Goal: Information Seeking & Learning: Learn about a topic

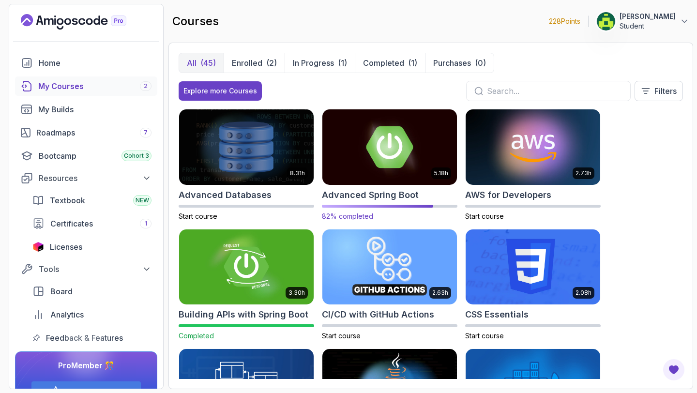
click at [368, 135] on img at bounding box center [389, 146] width 141 height 79
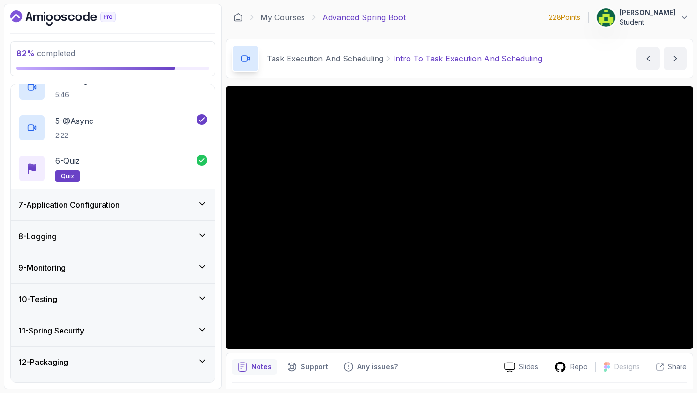
scroll to position [354, 0]
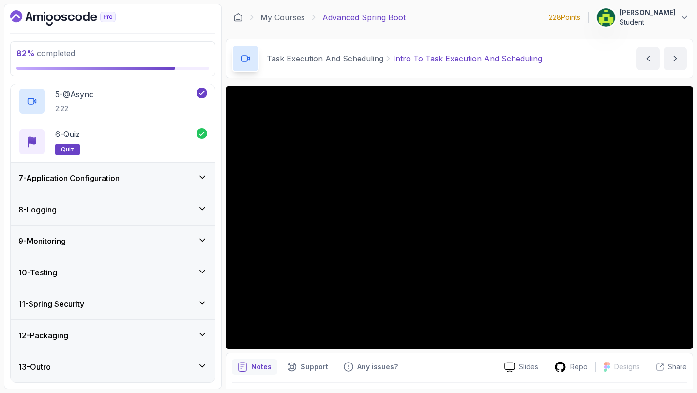
click at [146, 270] on div "10 - Testing" at bounding box center [112, 273] width 189 height 12
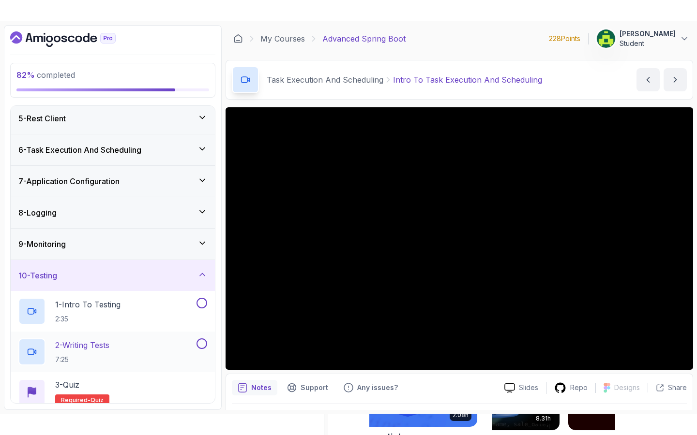
scroll to position [232, 0]
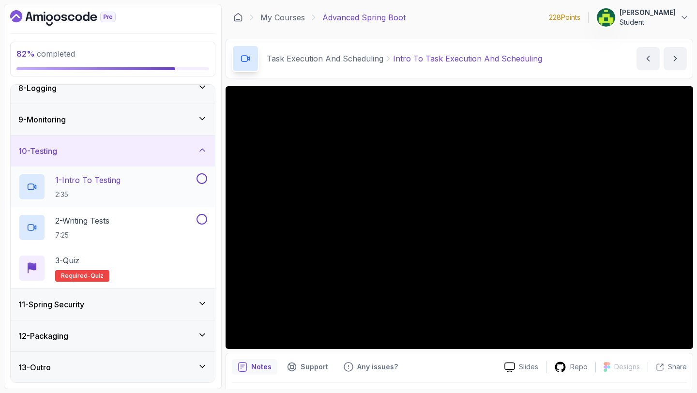
click at [128, 171] on div "1 - Intro To Testing 2:35" at bounding box center [113, 186] width 204 height 41
click at [93, 194] on p "2:35" at bounding box center [87, 195] width 65 height 10
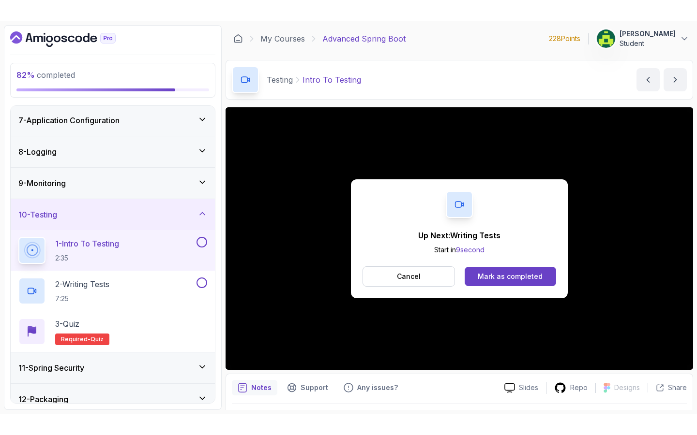
scroll to position [232, 0]
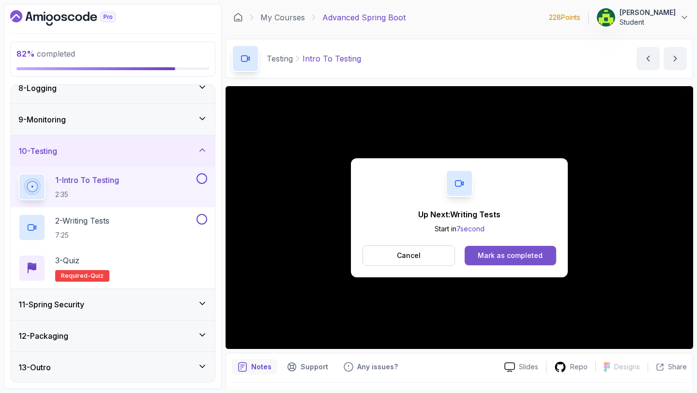
click at [510, 257] on div "Mark as completed" at bounding box center [510, 256] width 65 height 10
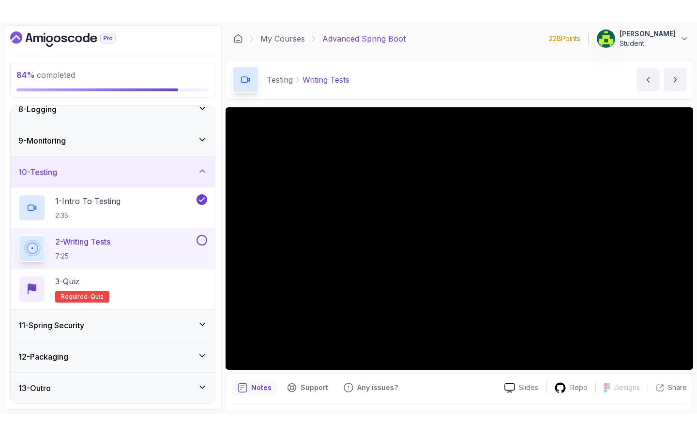
scroll to position [13, 0]
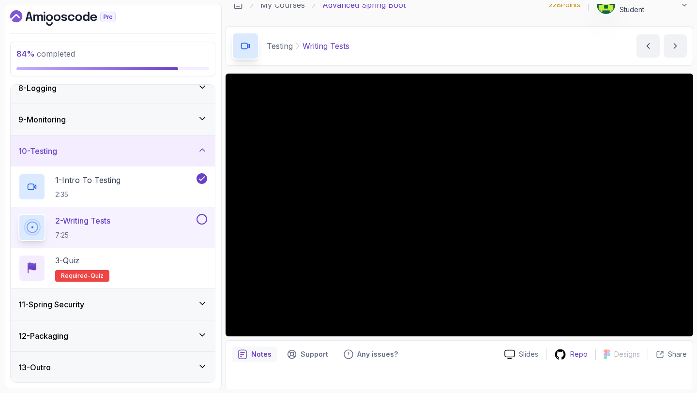
click at [571, 353] on p "Repo" at bounding box center [578, 354] width 17 height 10
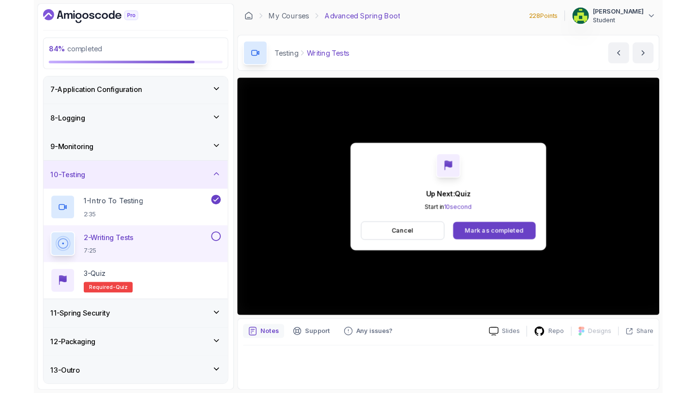
scroll to position [232, 0]
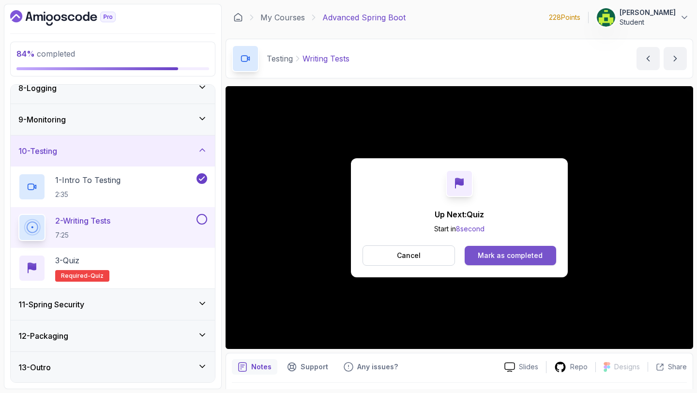
click at [505, 253] on div "Mark as completed" at bounding box center [510, 256] width 65 height 10
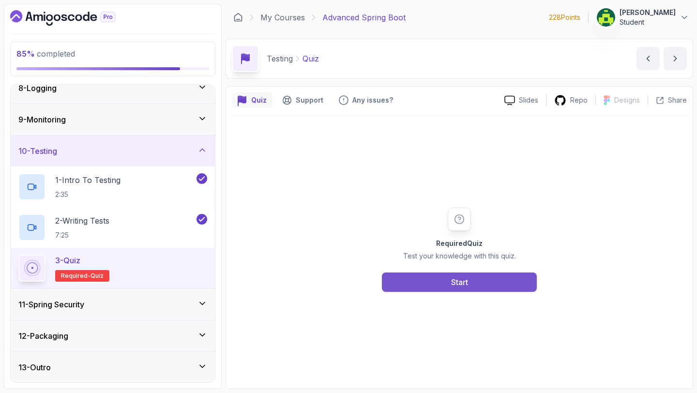
click at [492, 276] on button "Start" at bounding box center [459, 281] width 155 height 19
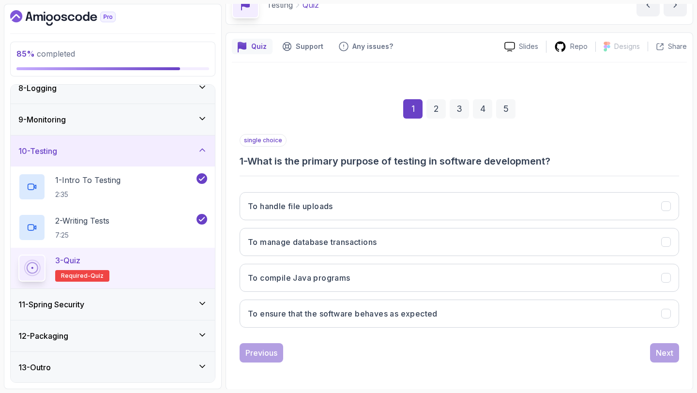
scroll to position [55, 0]
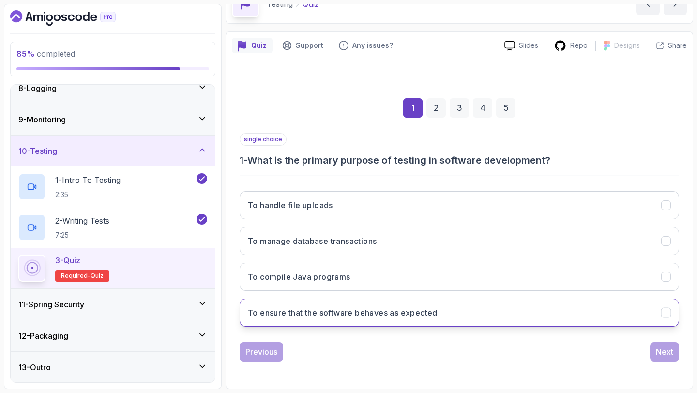
click at [508, 316] on button "To ensure that the software behaves as expected" at bounding box center [459, 313] width 439 height 28
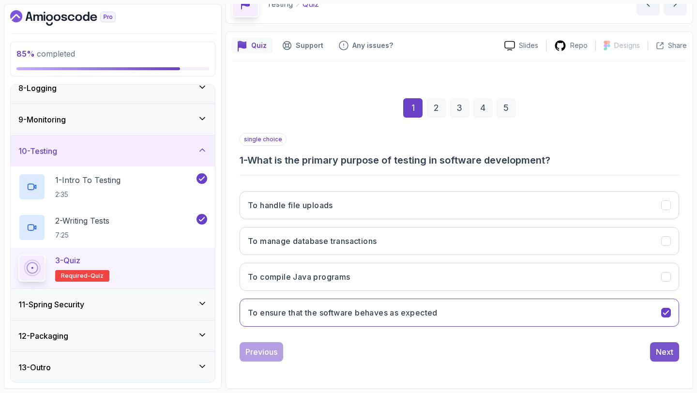
click at [660, 350] on div "Next" at bounding box center [664, 352] width 17 height 12
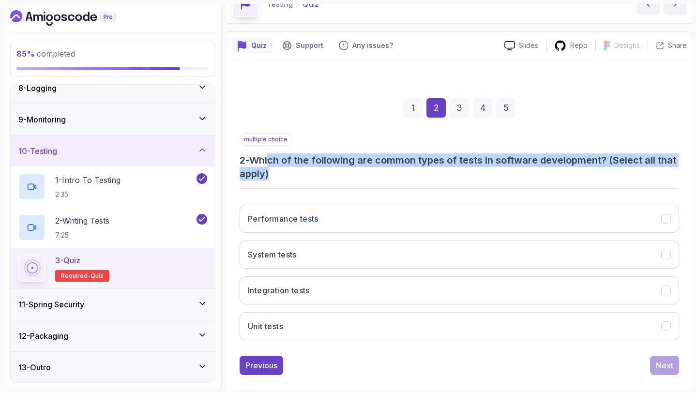
drag, startPoint x: 274, startPoint y: 163, endPoint x: 378, endPoint y: 173, distance: 104.5
click at [378, 173] on h3 "2 - Which of the following are common types of tests in software development? (…" at bounding box center [459, 166] width 439 height 27
drag, startPoint x: 290, startPoint y: 163, endPoint x: 350, endPoint y: 167, distance: 60.1
click at [350, 167] on h3 "2 - Which of the following are common types of tests in software development? (…" at bounding box center [459, 166] width 439 height 27
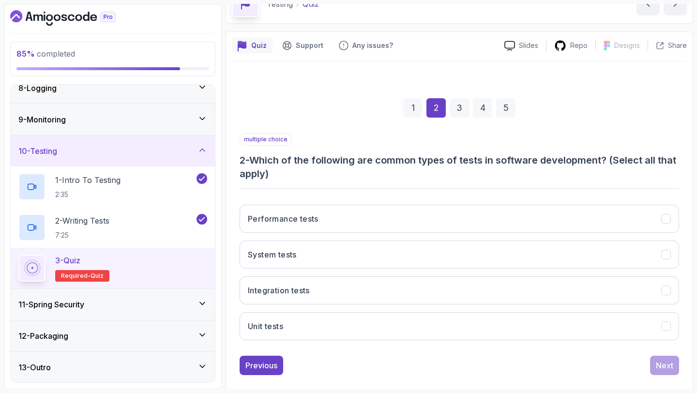
click at [345, 189] on div "multiple choice 2 - Which of the following are common types of tests in softwar…" at bounding box center [459, 240] width 439 height 215
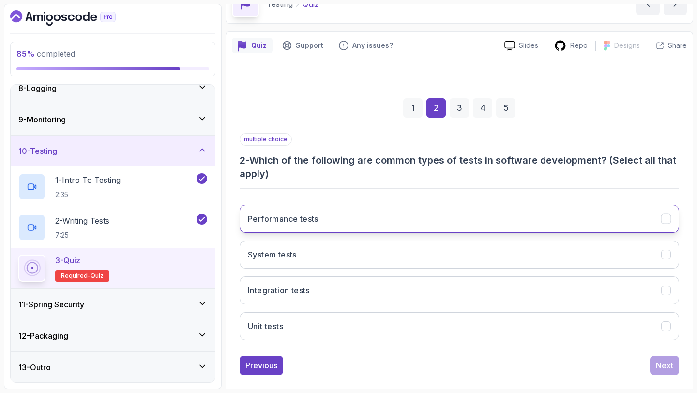
click at [347, 225] on button "Performance tests" at bounding box center [459, 219] width 439 height 28
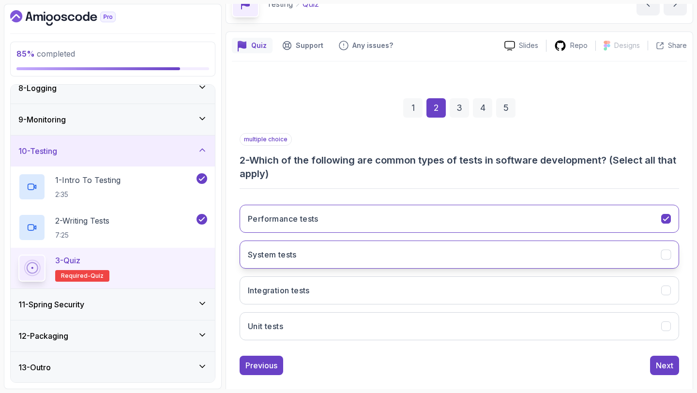
click at [375, 247] on button "System tests" at bounding box center [459, 254] width 439 height 28
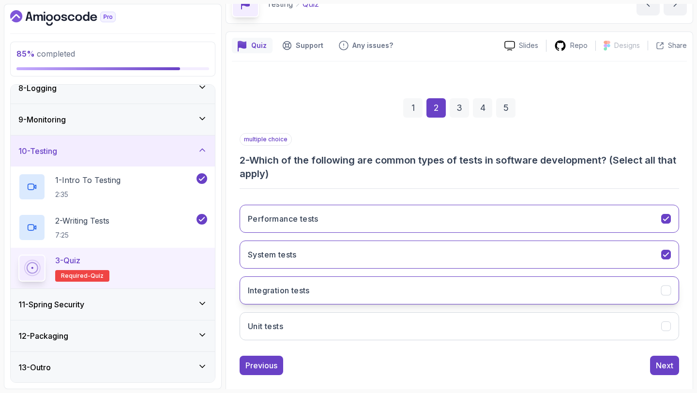
click at [381, 289] on button "Integration tests" at bounding box center [459, 290] width 439 height 28
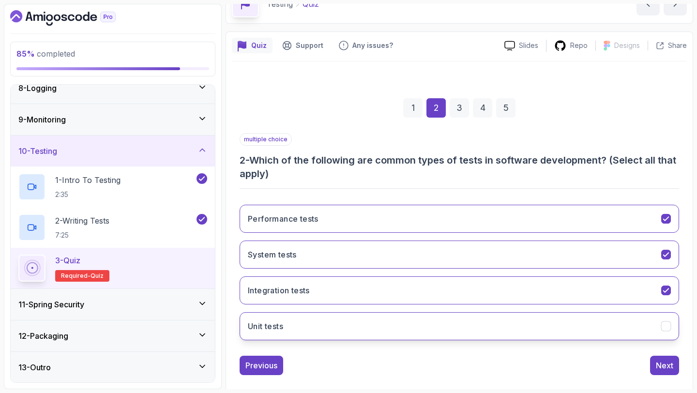
click at [392, 329] on button "Unit tests" at bounding box center [459, 326] width 439 height 28
click at [657, 371] on button "Next" at bounding box center [664, 365] width 29 height 19
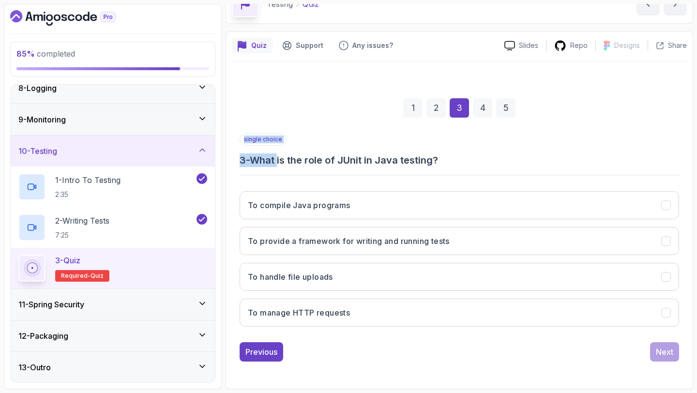
drag, startPoint x: 283, startPoint y: 165, endPoint x: 441, endPoint y: 174, distance: 158.5
click at [441, 174] on div "single choice 3 - What is the role of JUnit in Java testing? To compile Java pr…" at bounding box center [459, 233] width 439 height 201
click at [470, 154] on div "single choice 3 - What is the role of JUnit in Java testing?" at bounding box center [459, 150] width 439 height 34
click at [469, 164] on h3 "3 - What is the role of JUnit in Java testing?" at bounding box center [459, 160] width 439 height 14
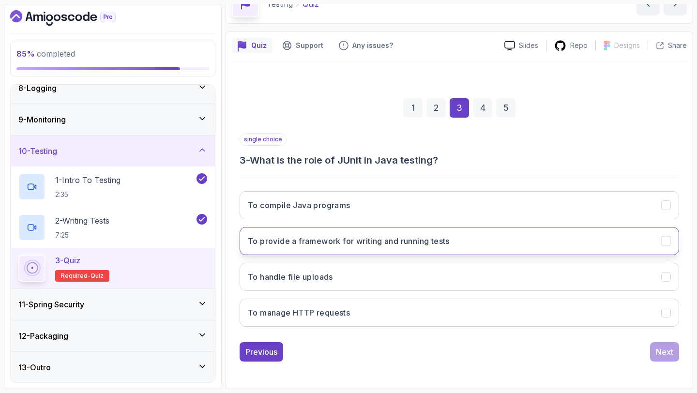
click at [510, 240] on button "To provide a framework for writing and running tests" at bounding box center [459, 241] width 439 height 28
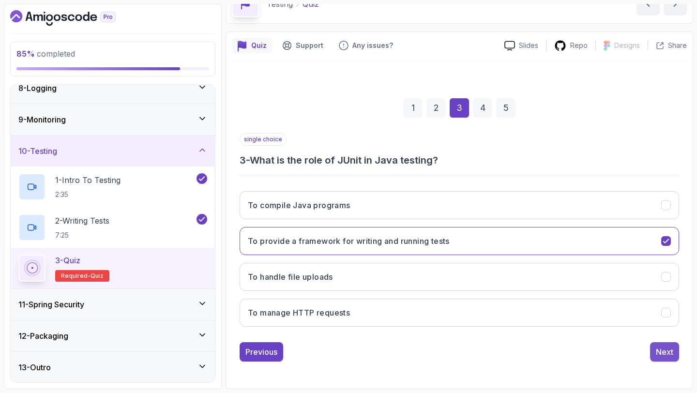
click at [654, 355] on button "Next" at bounding box center [664, 351] width 29 height 19
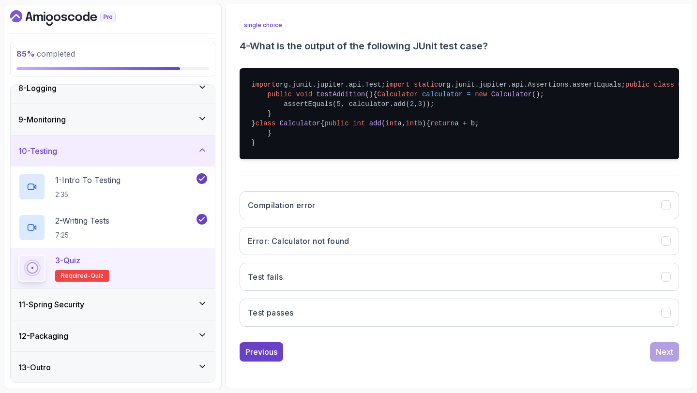
scroll to position [265, 0]
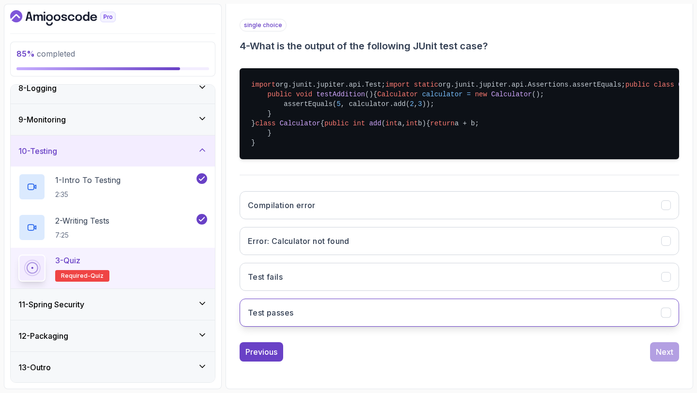
click at [445, 309] on button "Test passes" at bounding box center [459, 313] width 439 height 28
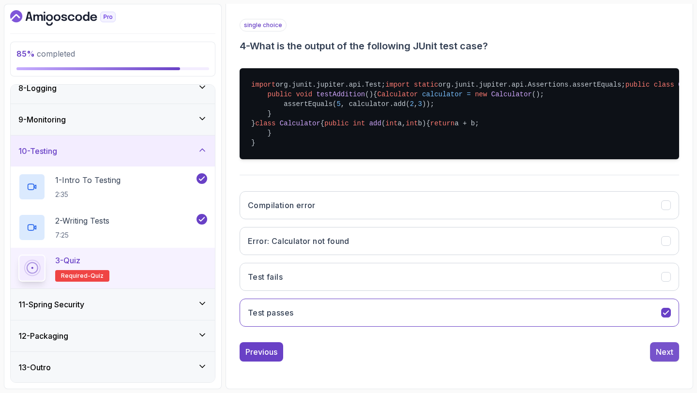
click at [667, 358] on div "Next" at bounding box center [664, 352] width 17 height 12
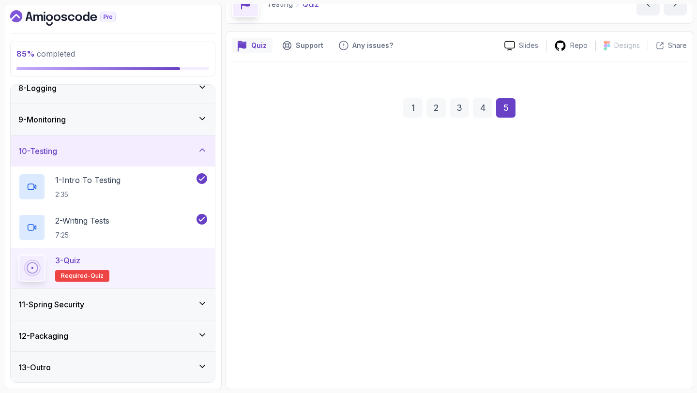
scroll to position [55, 0]
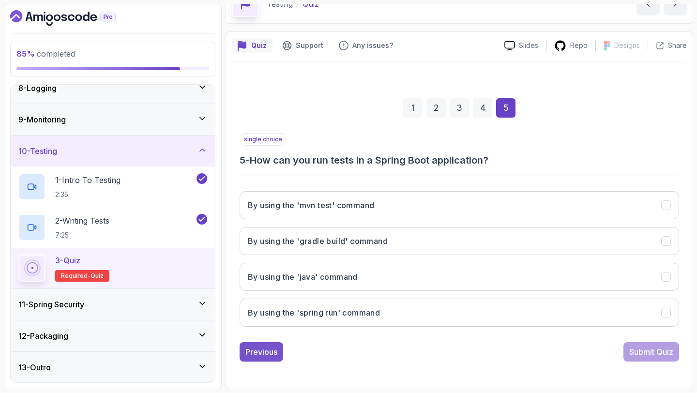
click at [273, 351] on div "Previous" at bounding box center [261, 352] width 32 height 12
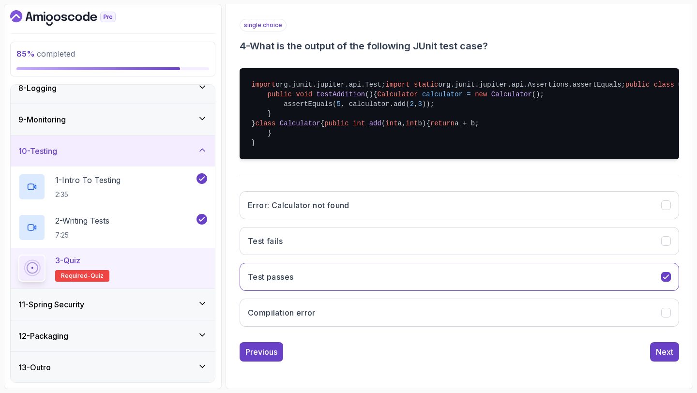
scroll to position [266, 0]
click at [676, 356] on button "Next" at bounding box center [664, 351] width 29 height 19
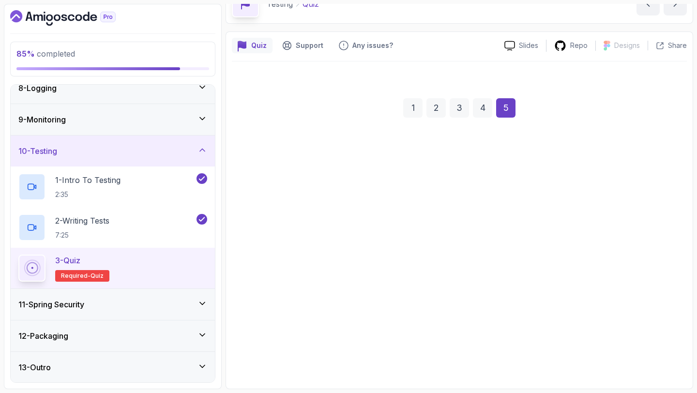
scroll to position [55, 0]
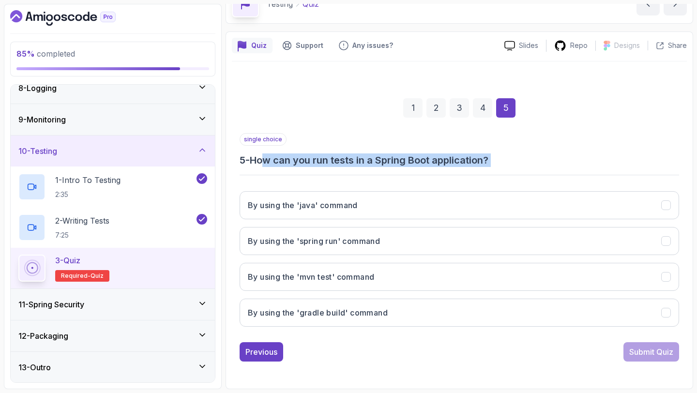
drag, startPoint x: 346, startPoint y: 175, endPoint x: 405, endPoint y: 177, distance: 58.1
click at [402, 178] on div "single choice 5 - How can you run tests in a Spring Boot application? By using …" at bounding box center [459, 233] width 439 height 201
click at [531, 163] on h3 "5 - How can you run tests in a Spring Boot application?" at bounding box center [459, 160] width 439 height 14
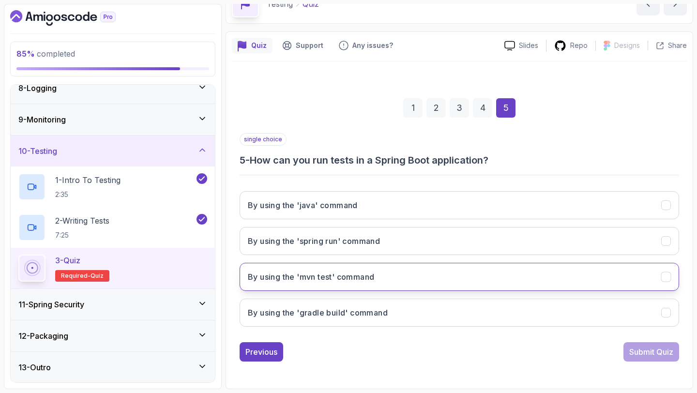
click at [490, 277] on button "By using the 'mvn test' command" at bounding box center [459, 277] width 439 height 28
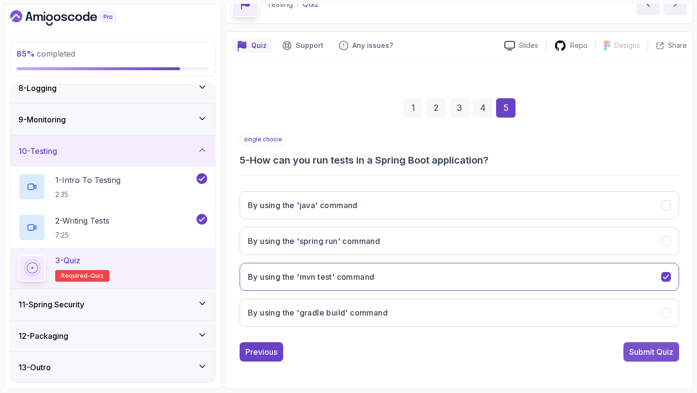
click at [642, 354] on div "Submit Quiz" at bounding box center [651, 352] width 44 height 12
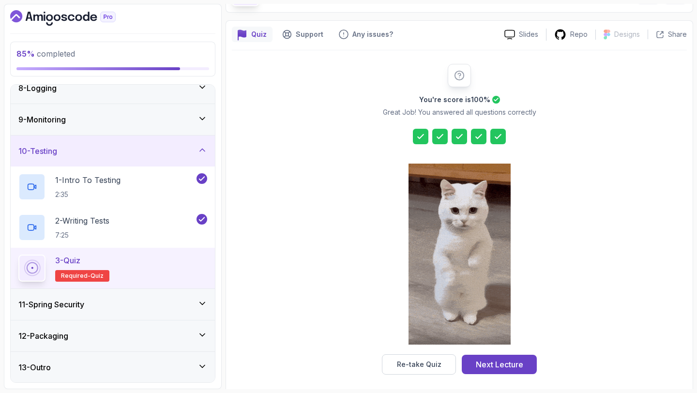
scroll to position [71, 0]
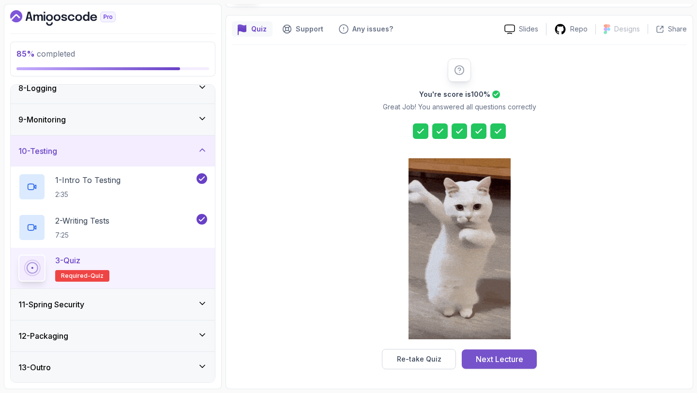
click at [501, 356] on div "Next Lecture" at bounding box center [499, 359] width 47 height 12
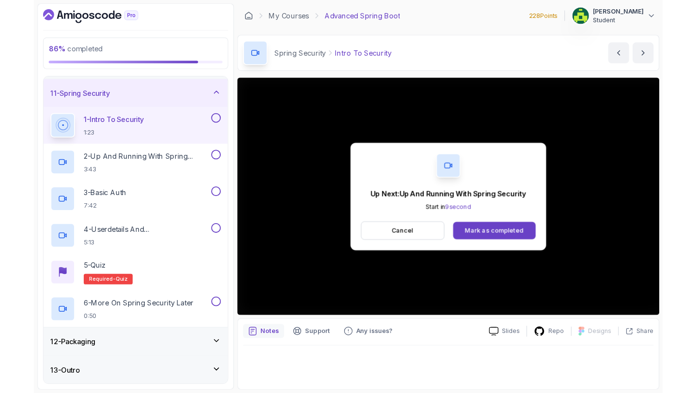
scroll to position [312, 0]
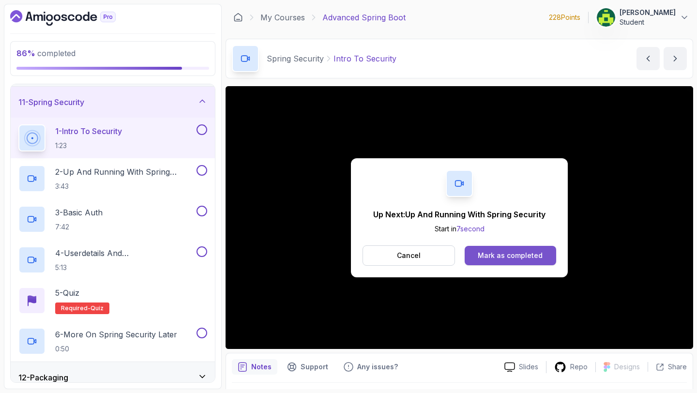
click at [550, 253] on button "Mark as completed" at bounding box center [510, 255] width 91 height 19
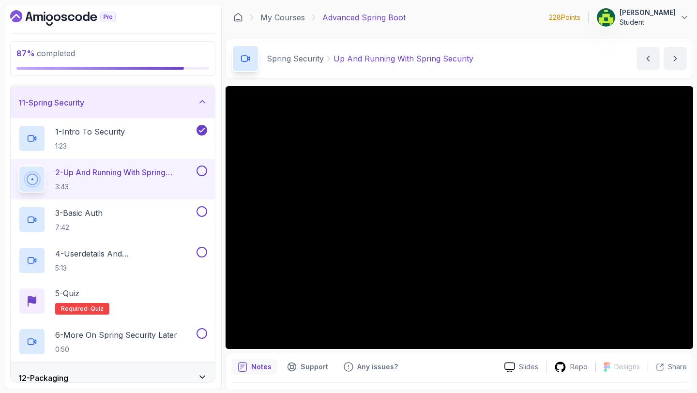
scroll to position [354, 0]
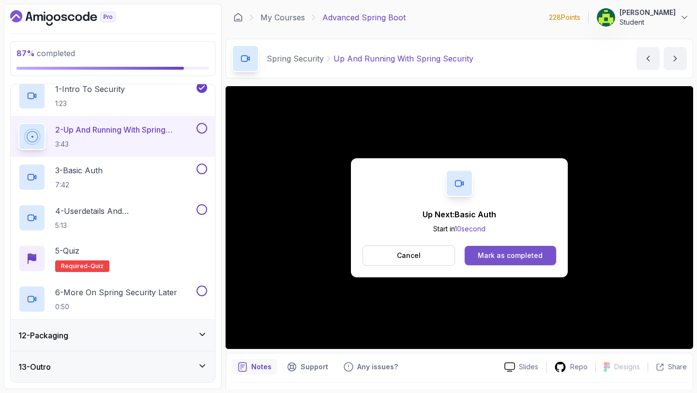
click at [538, 252] on div "Mark as completed" at bounding box center [510, 256] width 65 height 10
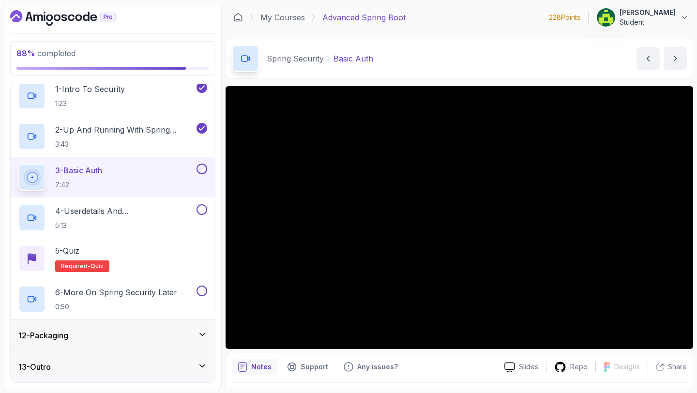
scroll to position [27, 0]
